Goal: Task Accomplishment & Management: Use online tool/utility

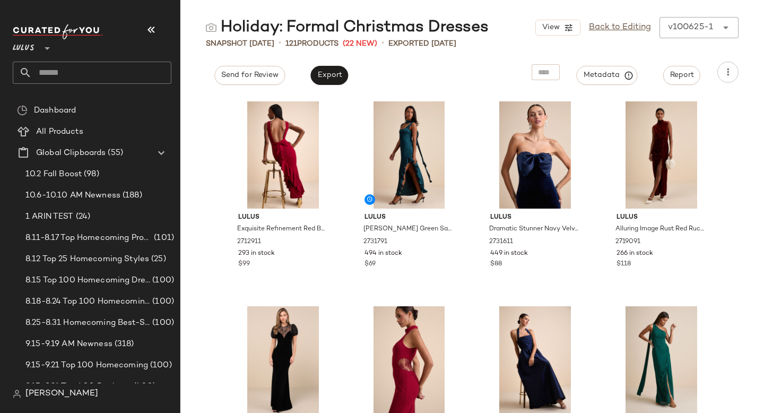
click at [57, 75] on input "text" at bounding box center [102, 73] width 140 height 22
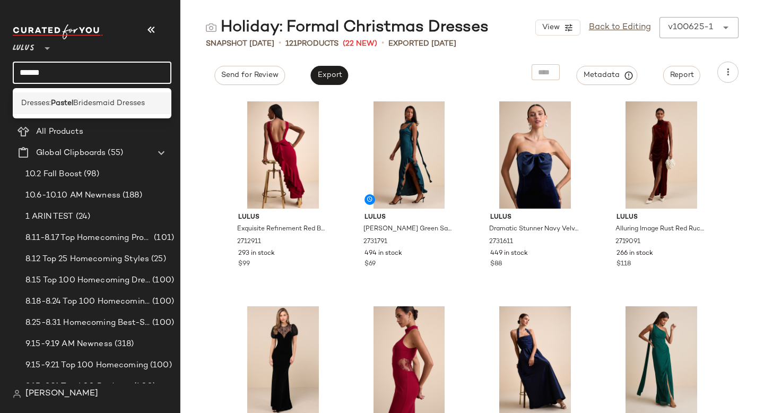
type input "******"
click at [76, 98] on span "Bridesmaid Dresses" at bounding box center [109, 103] width 72 height 11
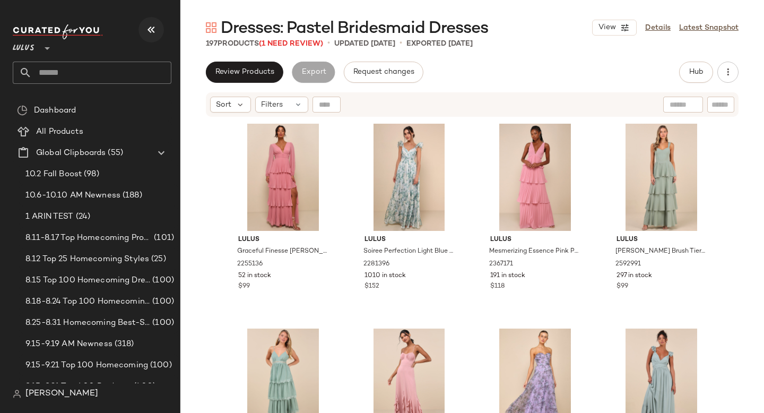
click at [158, 28] on button "button" at bounding box center [151, 29] width 25 height 25
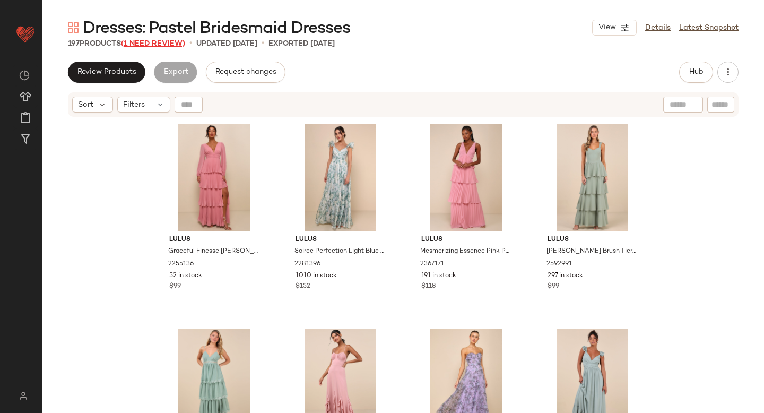
click at [180, 47] on span "(1 Need Review)" at bounding box center [153, 44] width 64 height 8
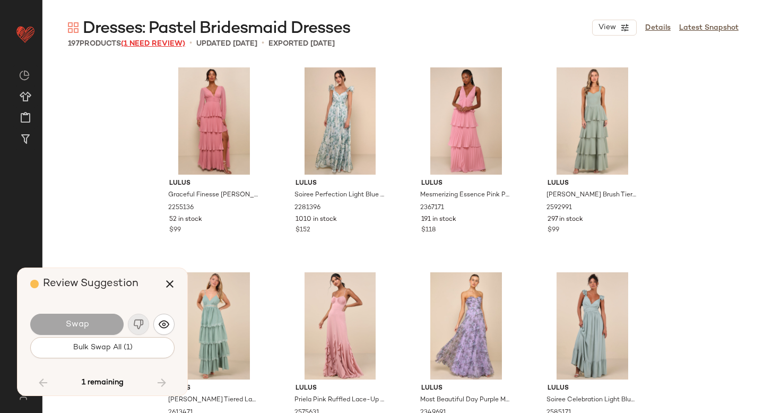
scroll to position [5122, 0]
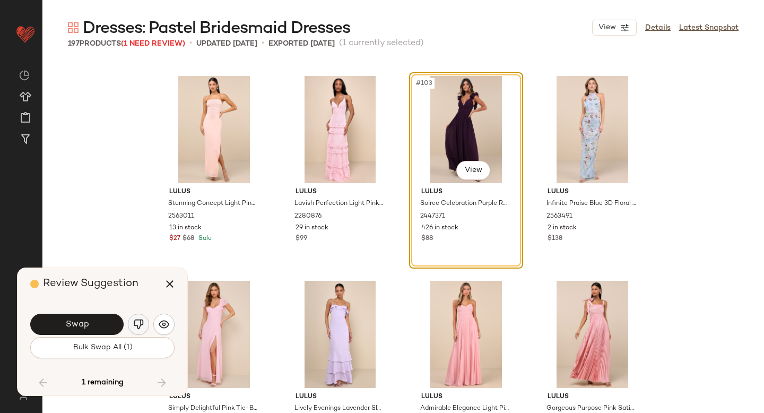
click at [138, 330] on button "button" at bounding box center [138, 324] width 21 height 21
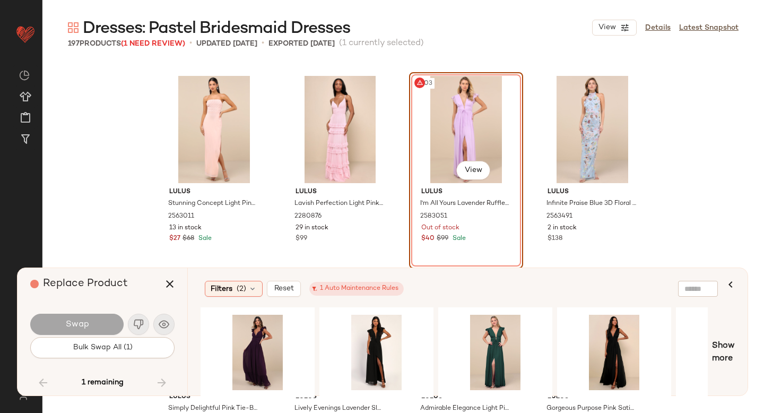
click at [456, 111] on div "#103 View" at bounding box center [466, 129] width 107 height 107
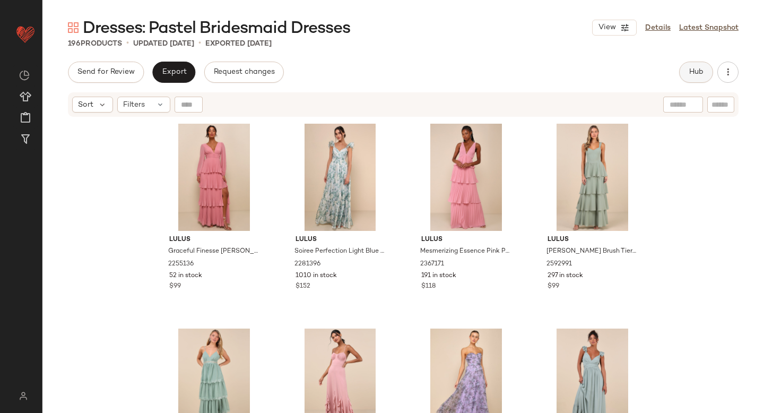
click at [703, 74] on span "Hub" at bounding box center [696, 72] width 15 height 8
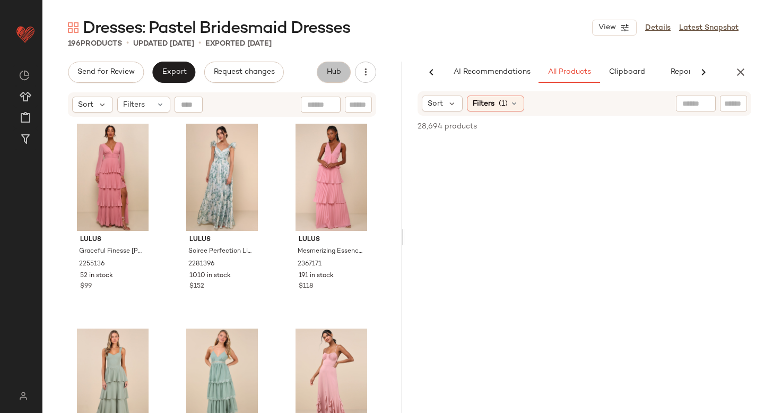
scroll to position [0, 25]
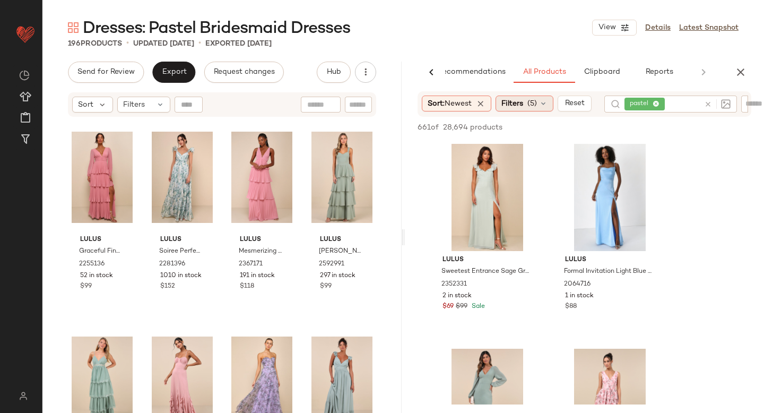
click at [523, 106] on span "Filters" at bounding box center [513, 103] width 22 height 11
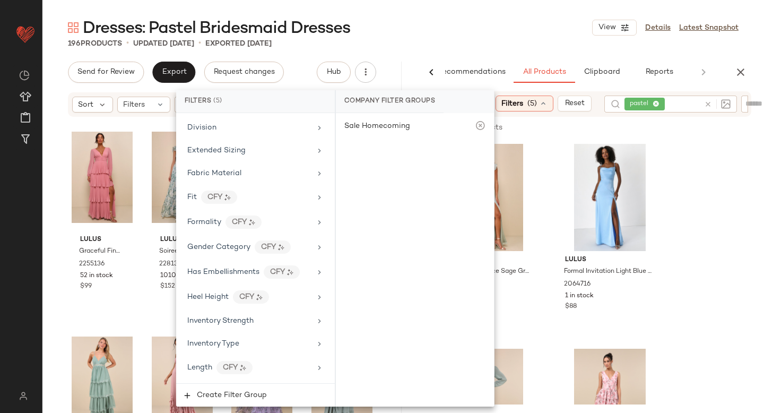
scroll to position [870, 0]
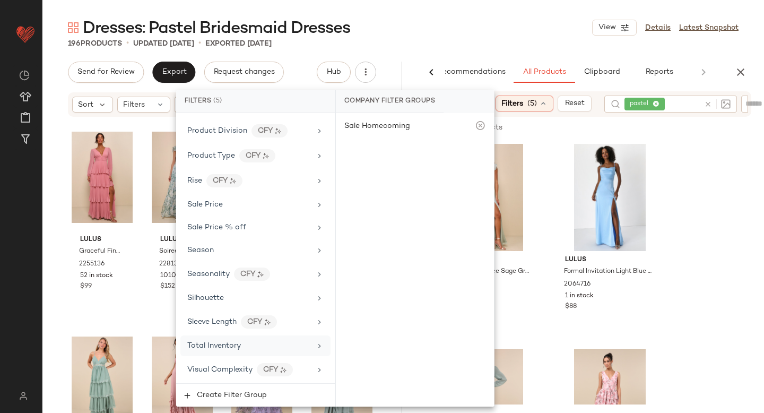
click at [215, 344] on span "Total Inventory" at bounding box center [214, 346] width 54 height 8
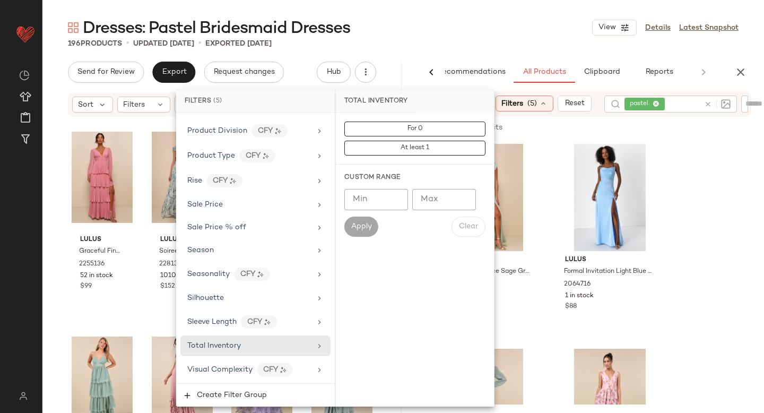
type input "*"
click at [391, 199] on input "*" at bounding box center [376, 199] width 64 height 21
type input "**"
click at [350, 232] on button "Apply" at bounding box center [361, 227] width 34 height 20
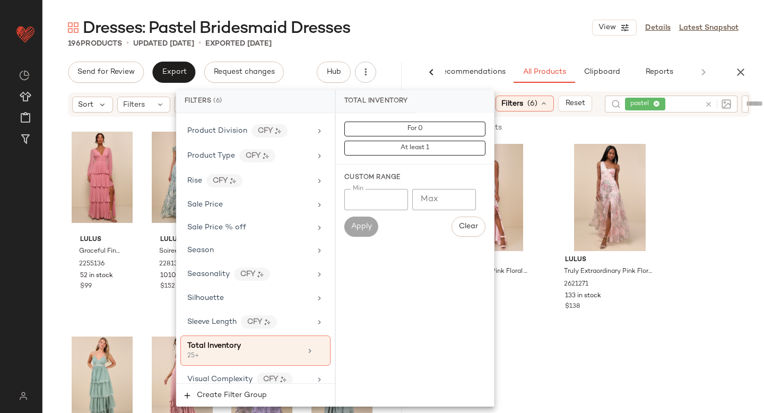
click at [700, 200] on div "Lulus Love Me Forever Pink Floral Tie-Strap Square Neck Maxi Dress 2366251 130 …" at bounding box center [584, 238] width 359 height 196
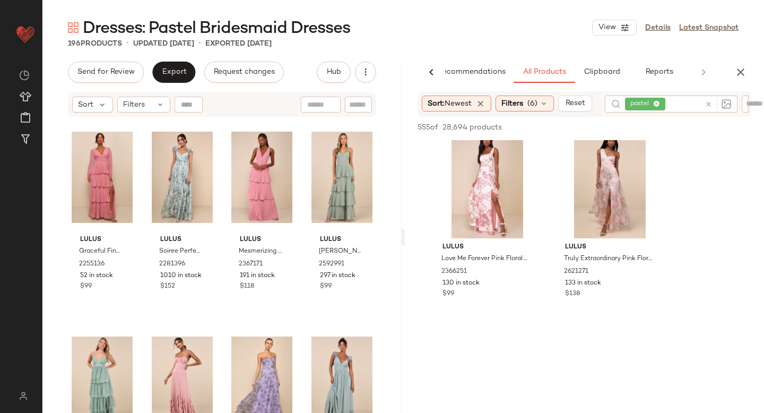
scroll to position [0, 0]
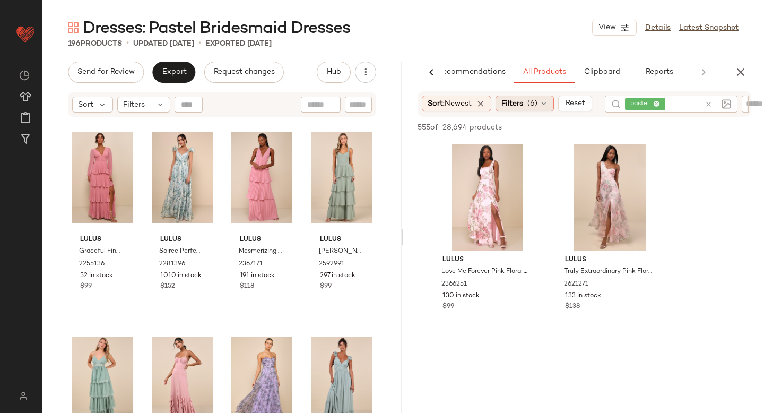
click at [519, 98] on span "Filters" at bounding box center [513, 103] width 22 height 11
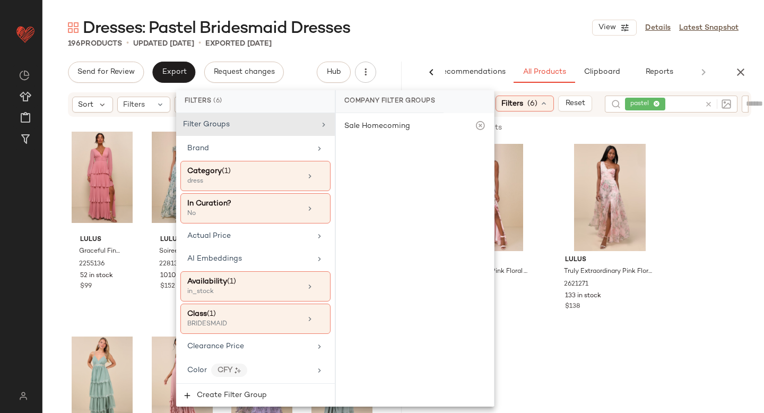
click at [710, 101] on icon at bounding box center [709, 104] width 8 height 8
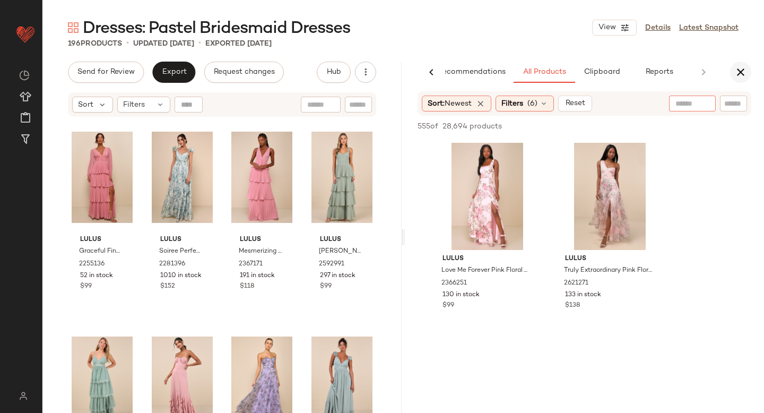
click at [743, 70] on icon "button" at bounding box center [741, 72] width 13 height 13
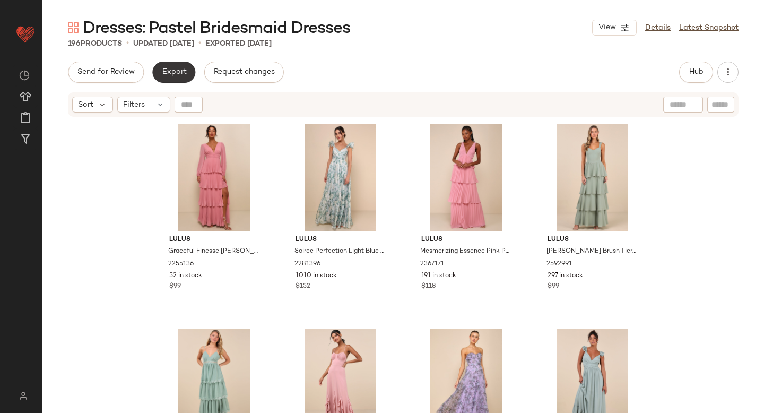
click at [177, 76] on span "Export" at bounding box center [173, 72] width 25 height 8
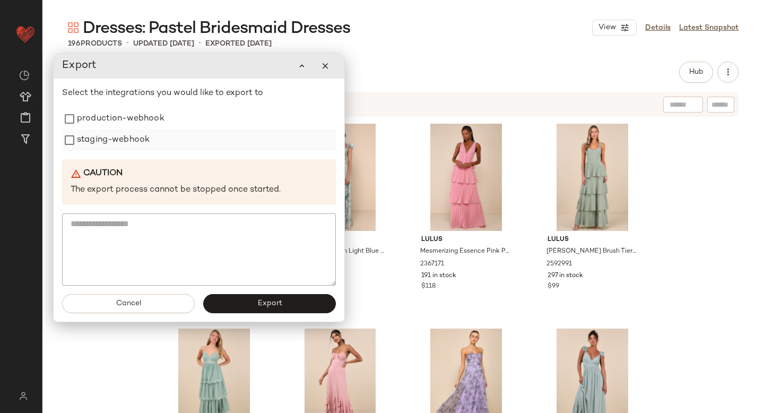
click at [117, 131] on label "staging-webhook" at bounding box center [113, 140] width 73 height 21
click at [116, 120] on label "production-webhook" at bounding box center [121, 118] width 88 height 21
click at [256, 302] on button "Export" at bounding box center [269, 303] width 133 height 19
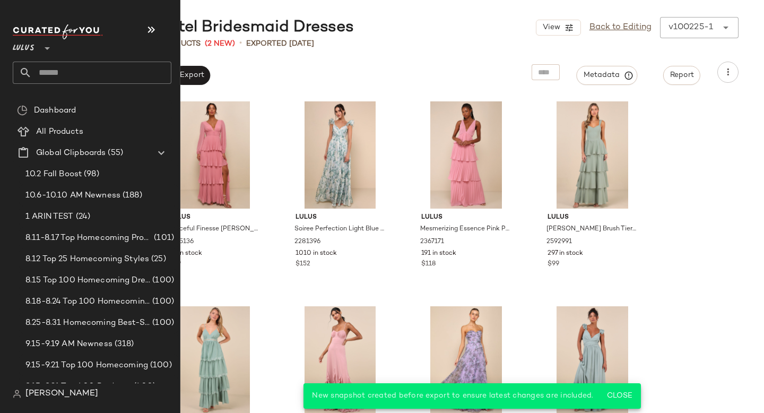
click at [54, 69] on input "text" at bounding box center [102, 73] width 140 height 22
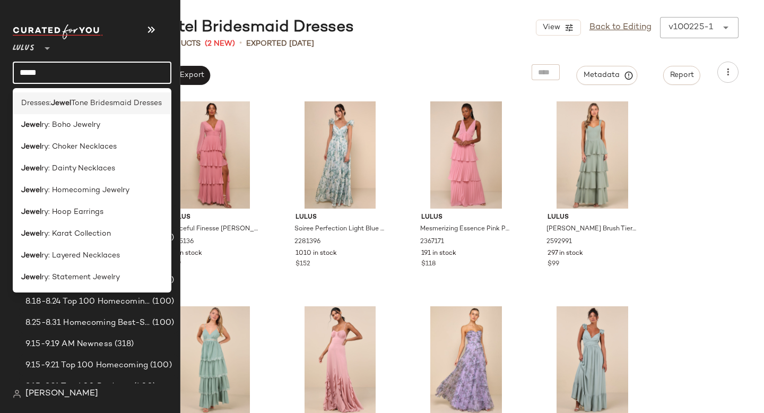
type input "*****"
click at [74, 110] on div "Dresses: Jewel Tone Bridesmaid Dresses" at bounding box center [92, 103] width 159 height 22
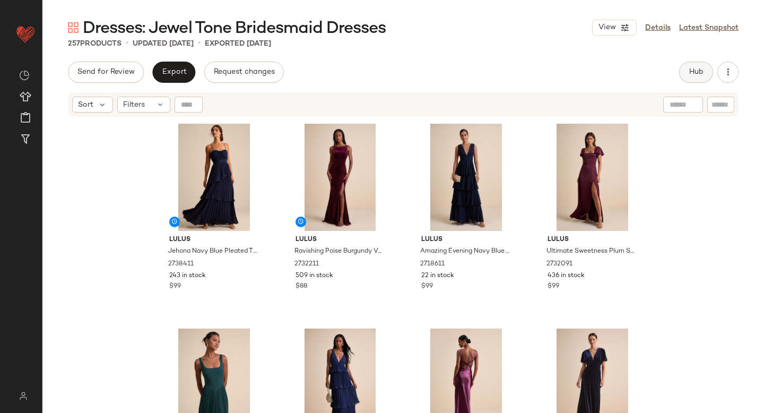
click at [704, 72] on button "Hub" at bounding box center [696, 72] width 34 height 21
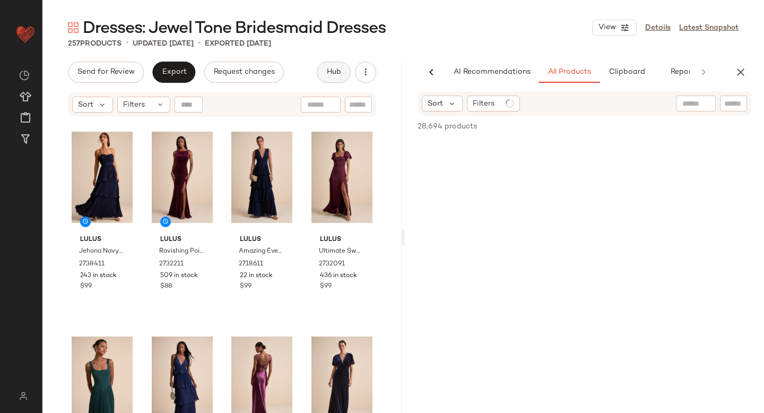
scroll to position [0, 25]
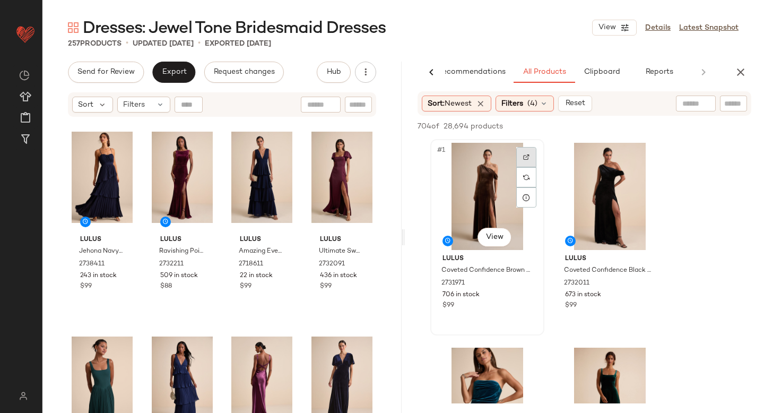
click at [525, 154] on img at bounding box center [526, 157] width 6 height 6
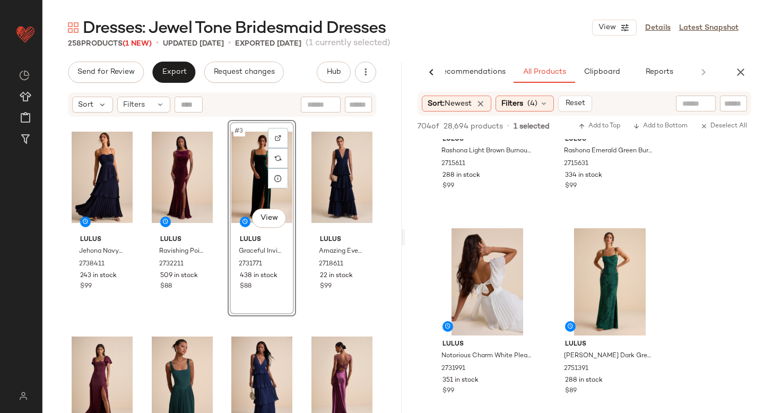
scroll to position [0, 0]
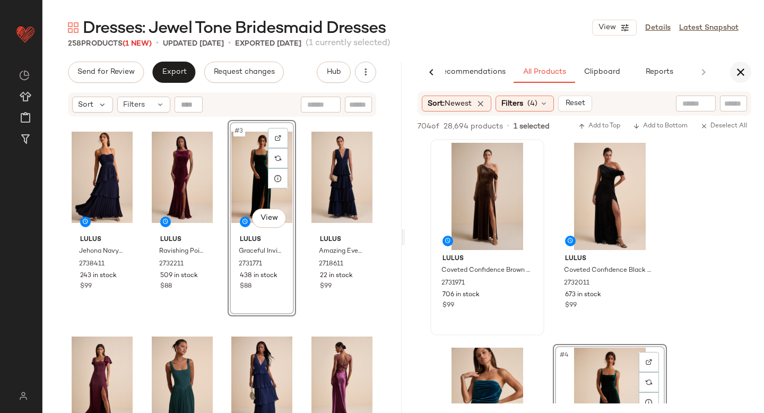
click at [743, 67] on icon "button" at bounding box center [741, 72] width 13 height 13
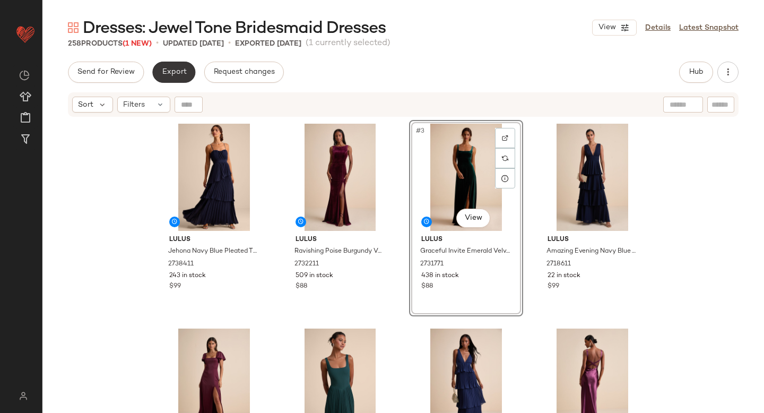
click at [175, 67] on button "Export" at bounding box center [173, 72] width 43 height 21
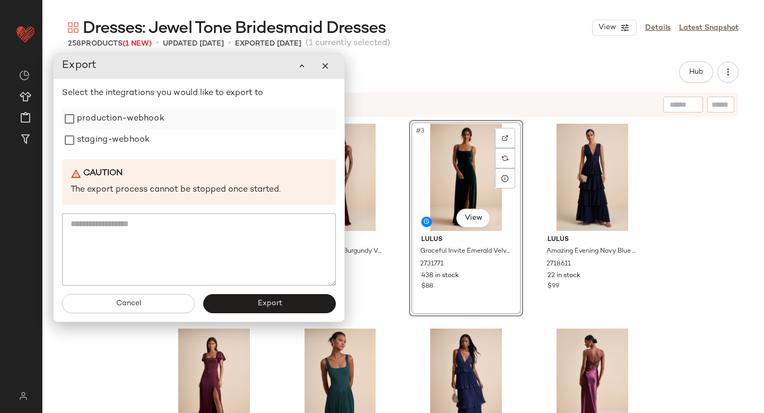
click at [134, 117] on label "production-webhook" at bounding box center [121, 118] width 88 height 21
click at [119, 146] on label "staging-webhook" at bounding box center [113, 140] width 73 height 21
click at [244, 305] on button "Export" at bounding box center [269, 303] width 133 height 19
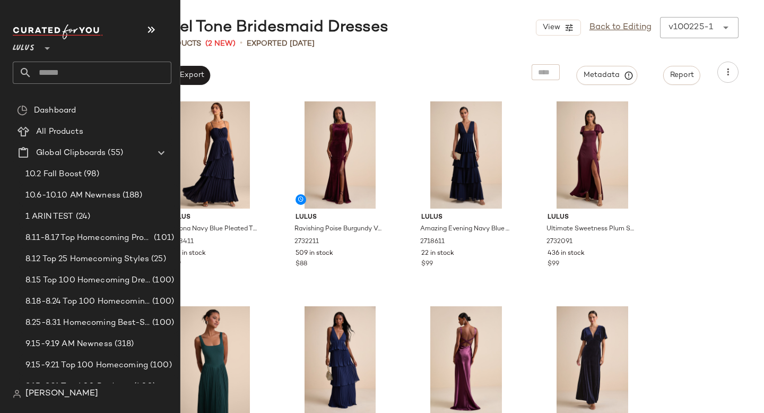
click at [77, 67] on input "text" at bounding box center [102, 73] width 140 height 22
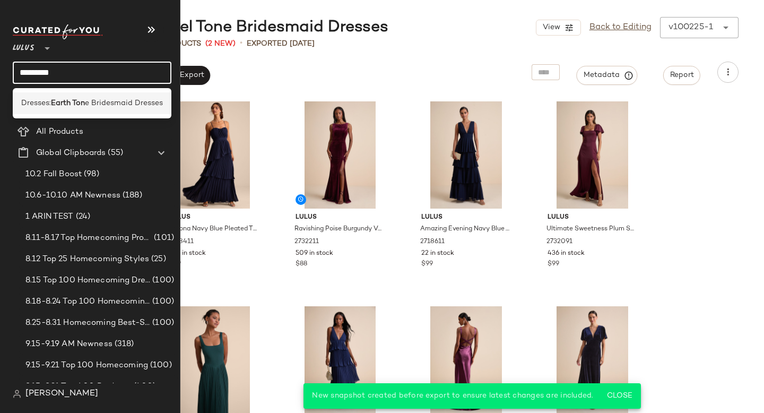
type input "*********"
click at [99, 104] on span "e Bridesmaid Dresses" at bounding box center [124, 103] width 78 height 11
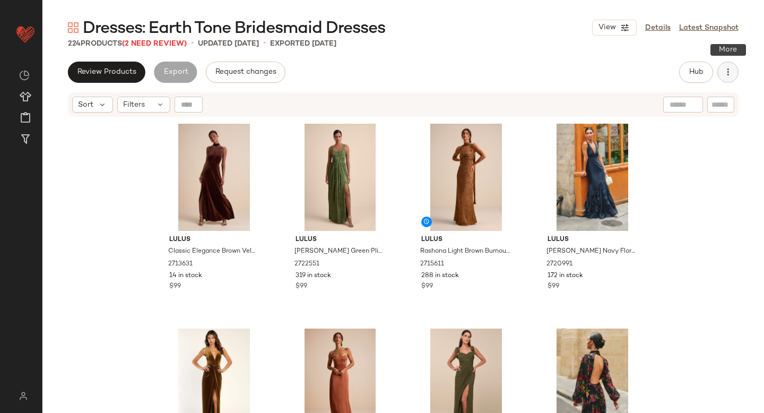
click at [728, 68] on icon "button" at bounding box center [728, 72] width 11 height 11
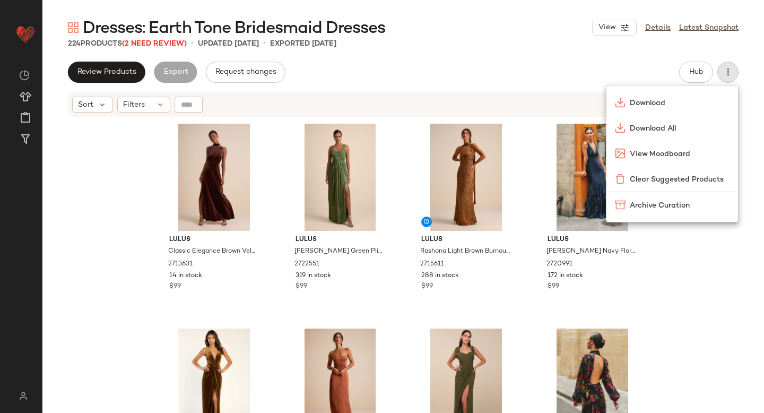
click at [606, 64] on div "Review Products Export Request changes Hub Send for Review External Review Inte…" at bounding box center [403, 72] width 671 height 21
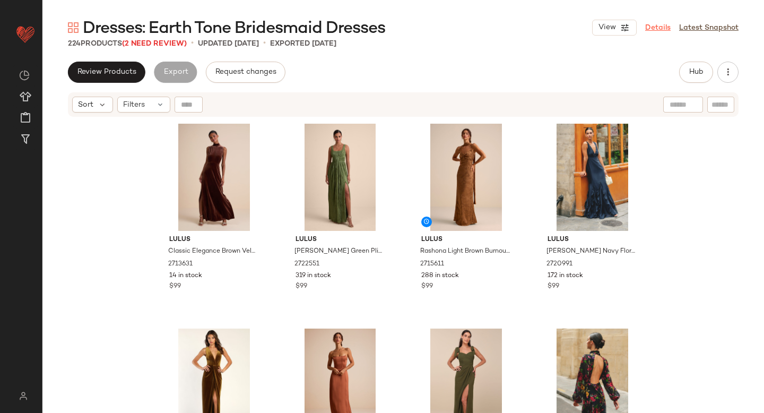
click at [657, 28] on link "Details" at bounding box center [657, 27] width 25 height 11
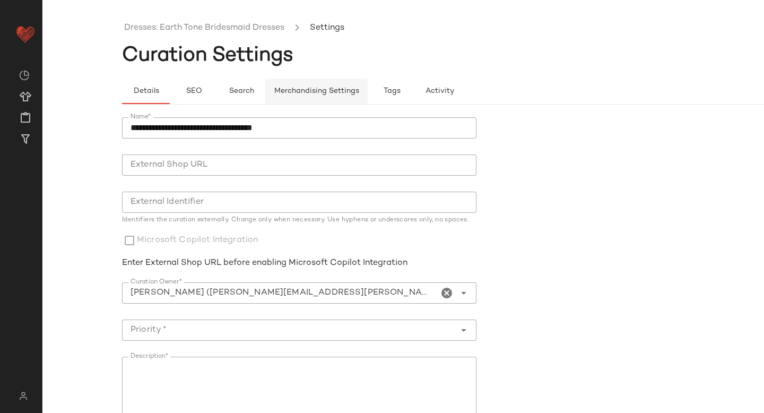
click at [305, 81] on button "Merchandising Settings" at bounding box center [316, 91] width 102 height 25
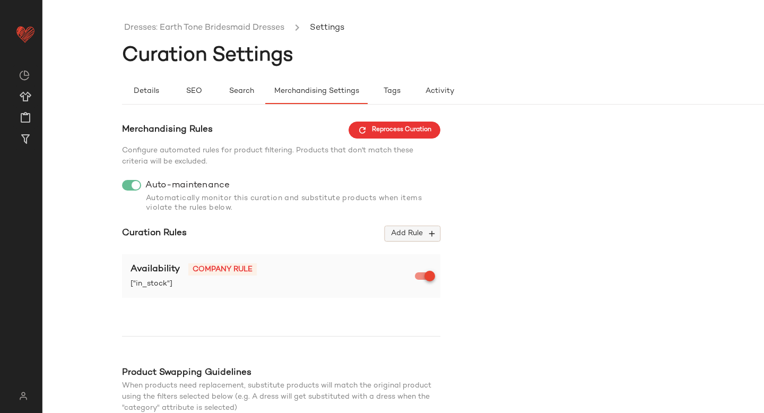
click at [416, 236] on span "Add Rule" at bounding box center [413, 234] width 44 height 10
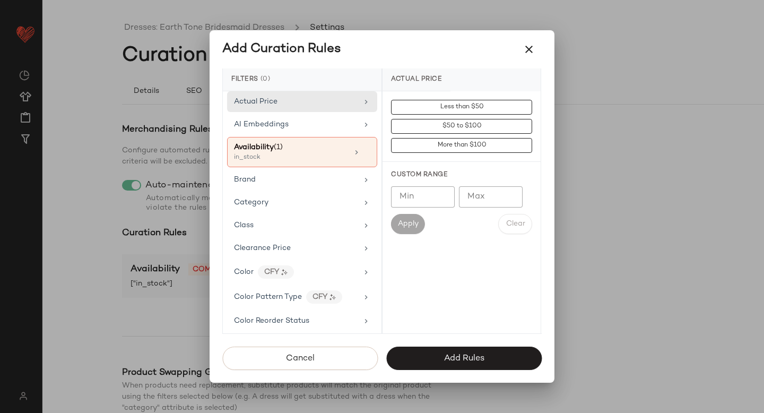
click at [84, 199] on div at bounding box center [382, 206] width 764 height 413
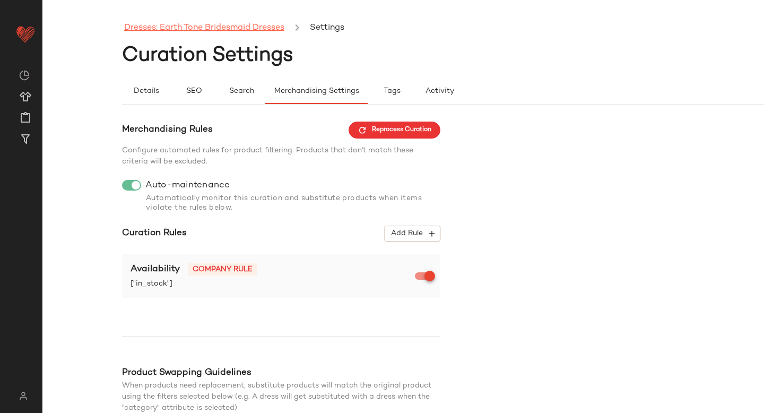
click at [211, 34] on link "Dresses: Earth Tone Bridesmaid Dresses" at bounding box center [204, 28] width 160 height 14
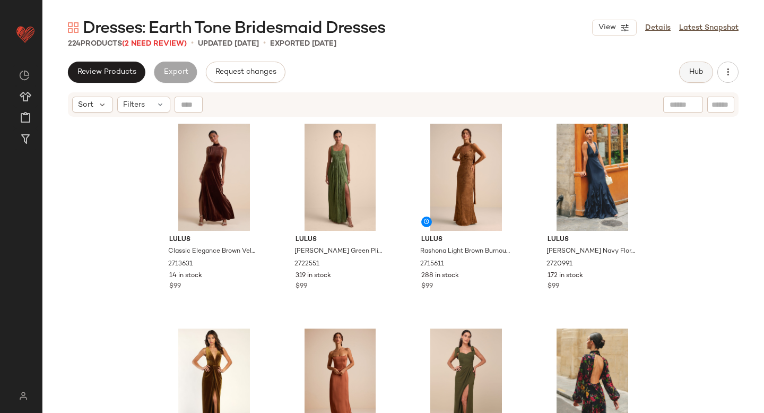
click at [689, 68] on span "Hub" at bounding box center [696, 72] width 15 height 8
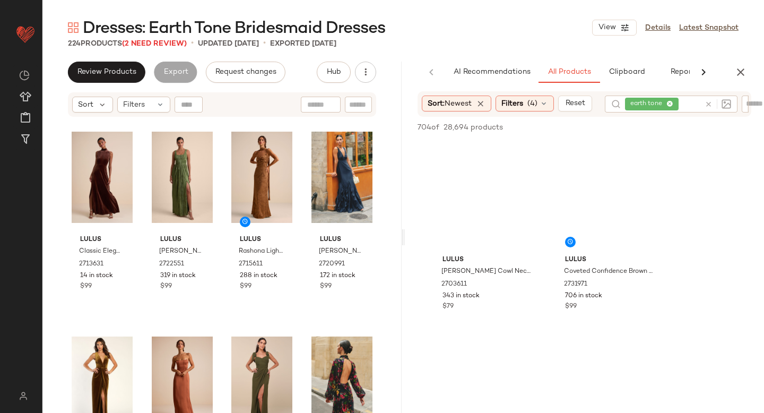
click at [714, 102] on div at bounding box center [716, 104] width 31 height 17
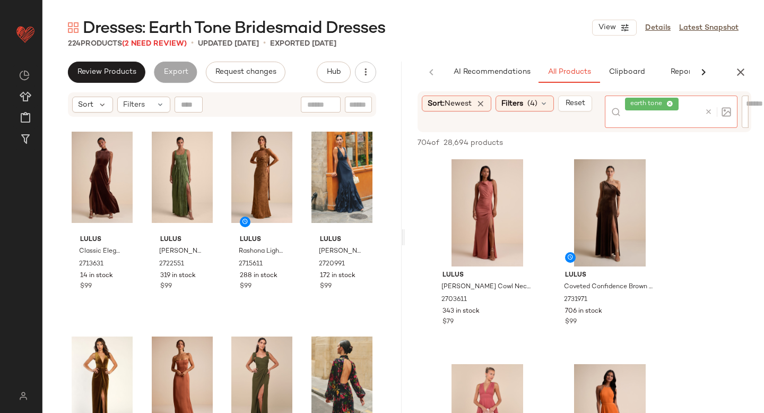
click at [712, 111] on icon at bounding box center [709, 112] width 8 height 8
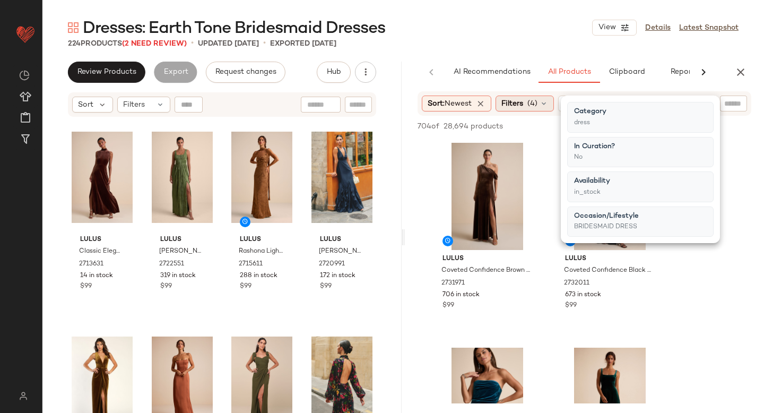
click at [529, 107] on div "Filters (4)" at bounding box center [525, 104] width 58 height 16
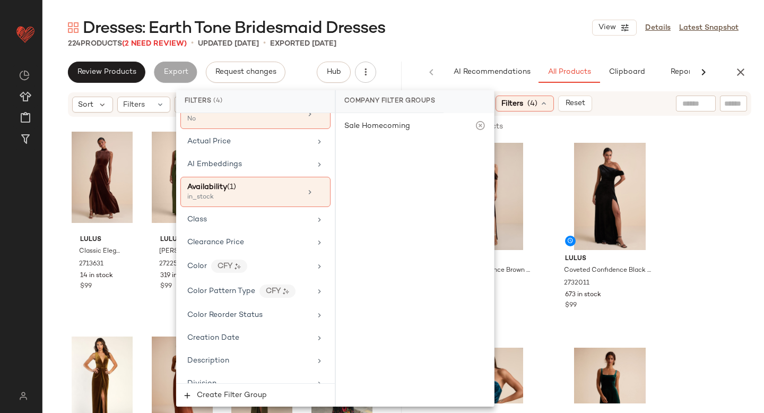
scroll to position [99, 0]
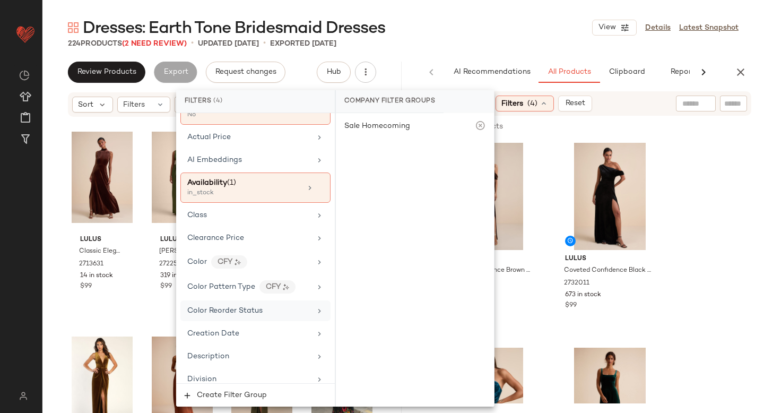
click at [278, 310] on div "Color Reorder Status" at bounding box center [249, 310] width 124 height 11
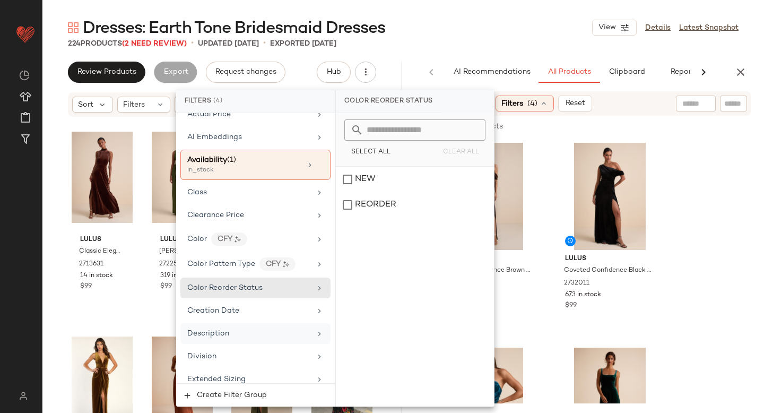
scroll to position [0, 0]
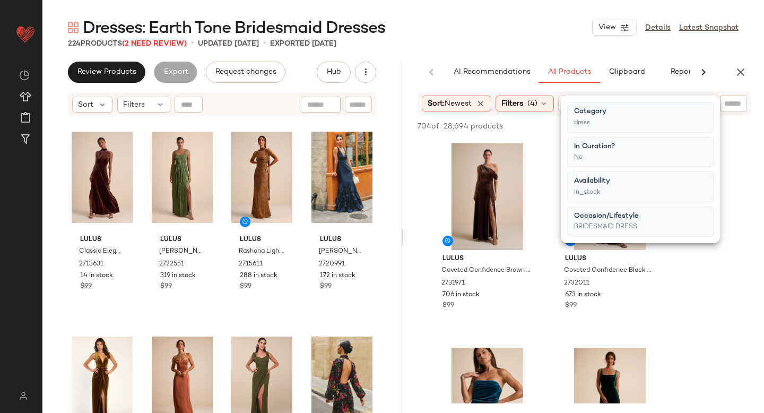
click at [747, 62] on div "AI Recommendations All Products Clipboard Reports" at bounding box center [584, 72] width 359 height 21
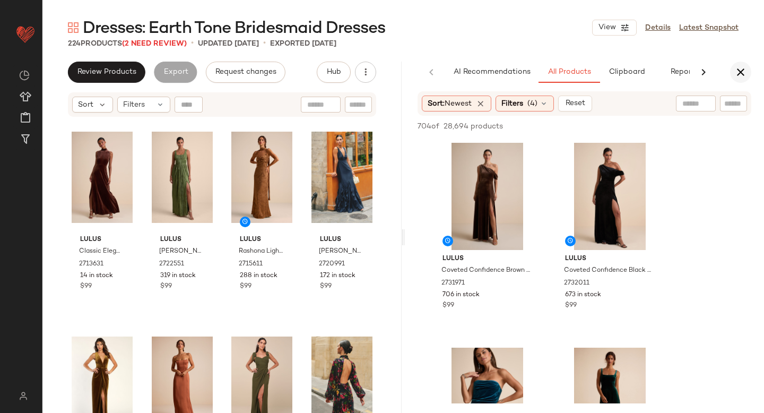
click at [740, 70] on icon "button" at bounding box center [741, 72] width 13 height 13
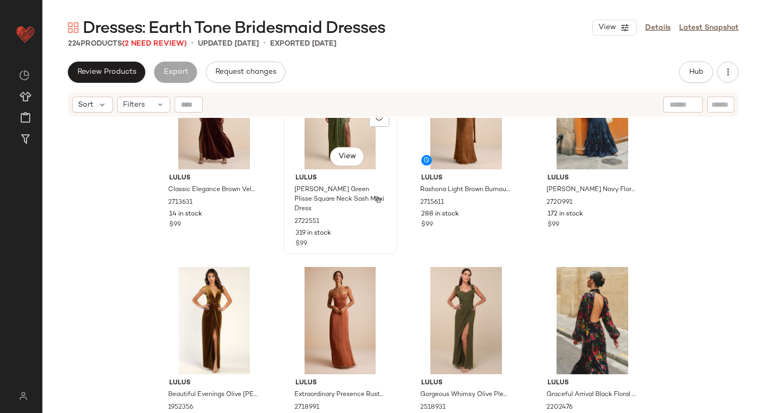
scroll to position [58, 0]
